Goal: Task Accomplishment & Management: Manage account settings

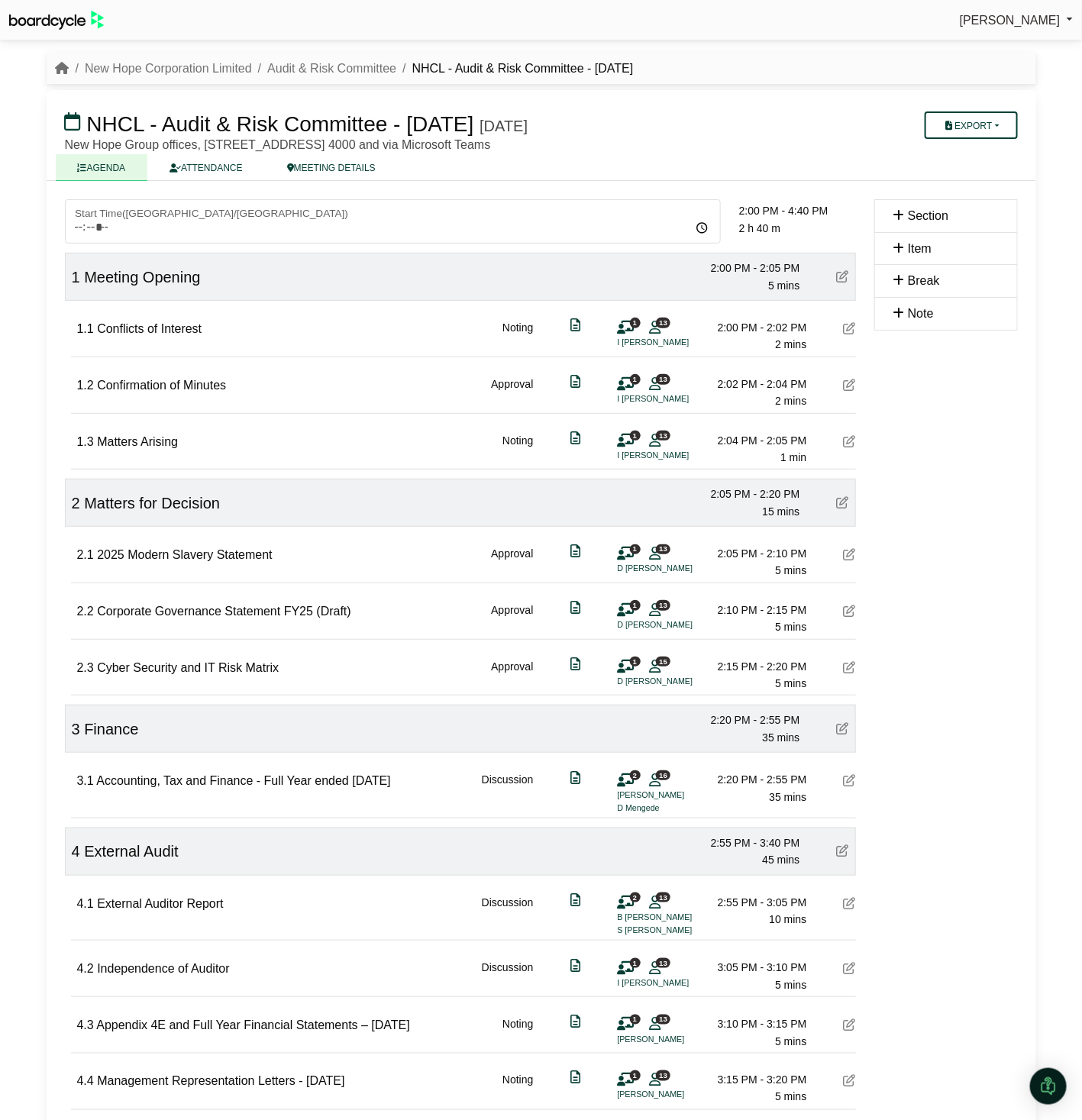
click at [234, 23] on div "[PERSON_NAME] Sign Out" at bounding box center [541, 20] width 1082 height 27
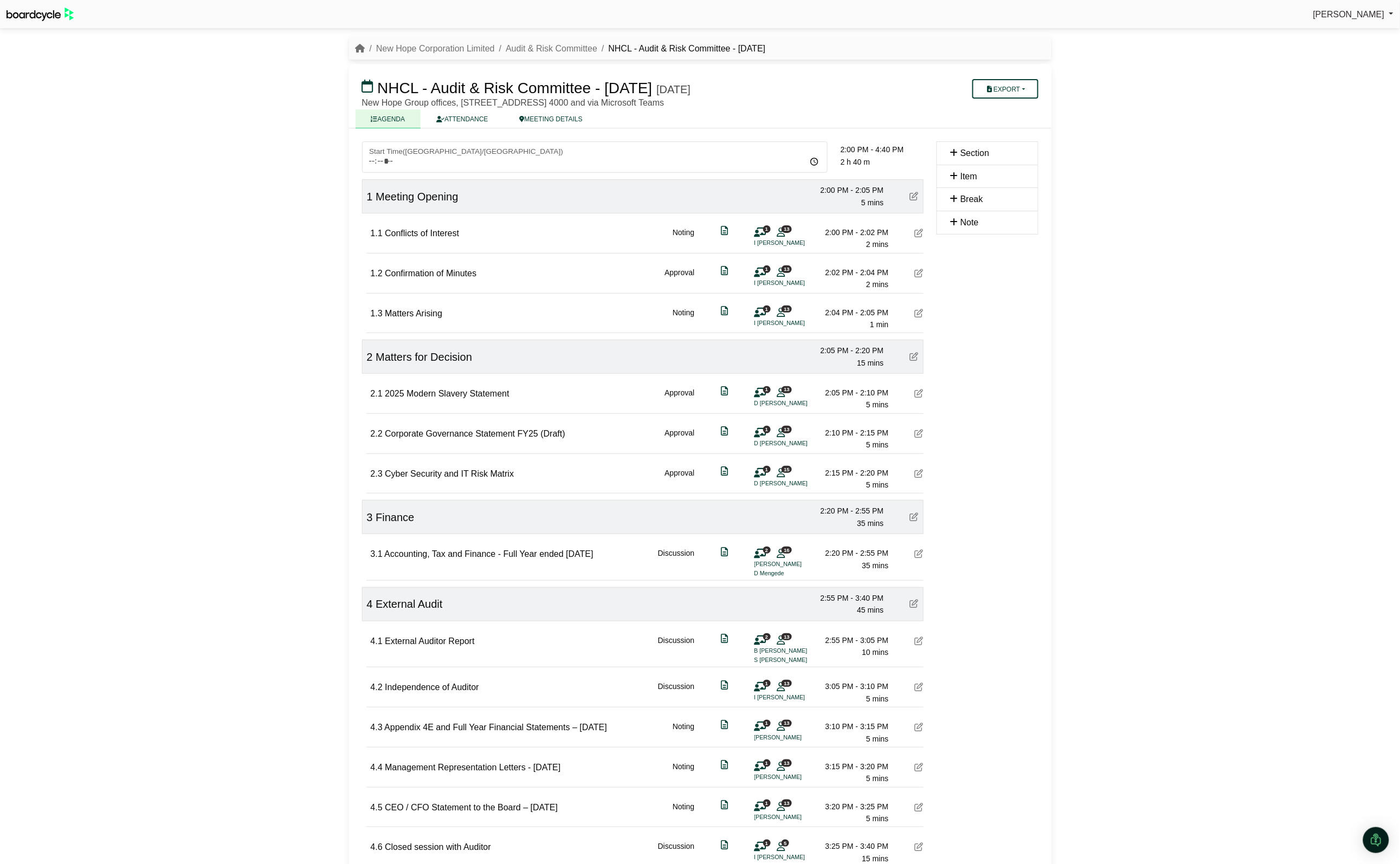
click at [193, 361] on div "[PERSON_NAME] Sign Out New Hope Corporation Limited Audit & Risk Committee NHCL…" at bounding box center [700, 432] width 1400 height 864
